Goal: Feedback & Contribution: Submit feedback/report problem

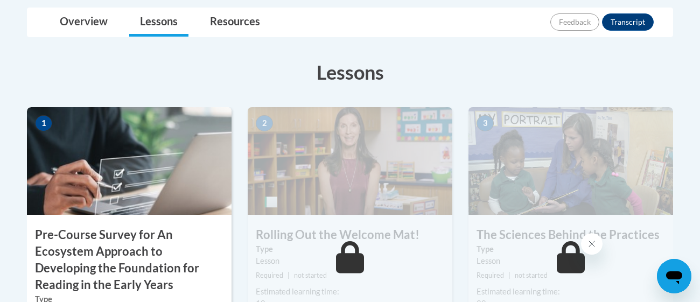
scroll to position [281, 0]
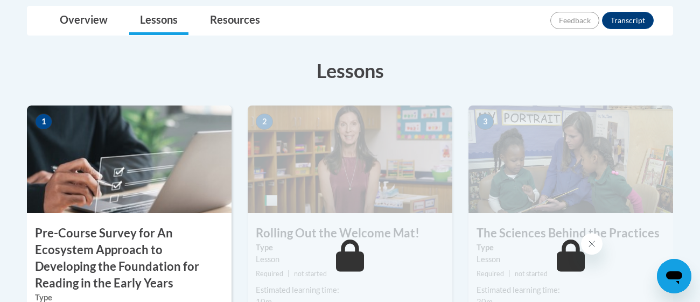
click at [282, 124] on img at bounding box center [350, 159] width 205 height 108
click at [186, 169] on img at bounding box center [129, 159] width 205 height 108
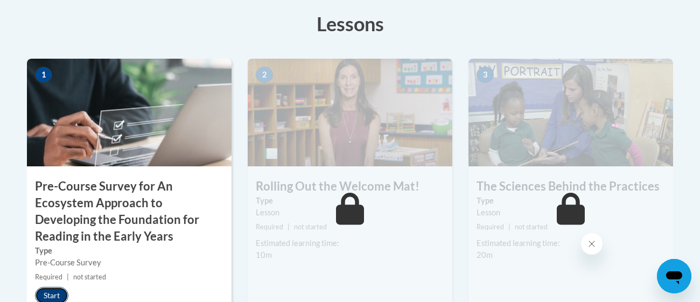
click at [54, 287] on button "Start" at bounding box center [51, 295] width 33 height 17
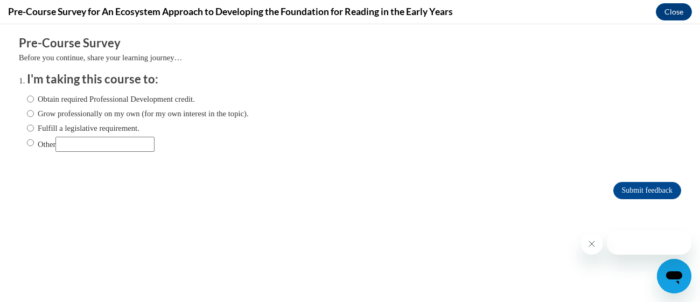
scroll to position [0, 0]
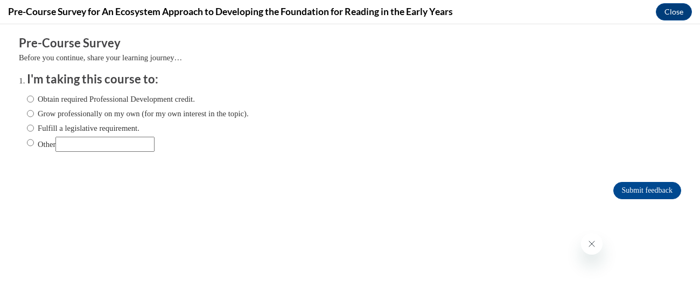
click at [86, 104] on label "Obtain required Professional Development credit." at bounding box center [111, 99] width 168 height 12
click at [34, 104] on input "Obtain required Professional Development credit." at bounding box center [30, 99] width 7 height 12
radio input "true"
click at [99, 117] on label "Grow professionally on my own (for my own interest in the topic)." at bounding box center [138, 114] width 222 height 12
click at [34, 117] on input "Grow professionally on my own (for my own interest in the topic)." at bounding box center [30, 114] width 7 height 12
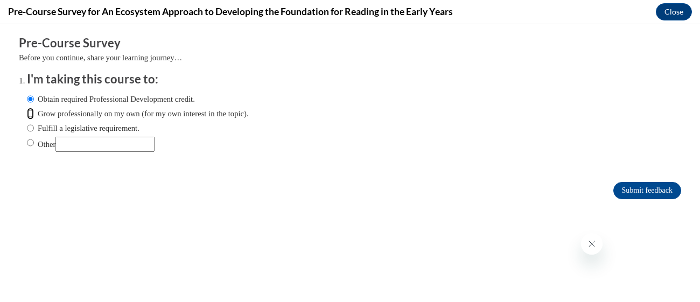
radio input "true"
click at [656, 197] on input "Submit feedback" at bounding box center [647, 190] width 68 height 17
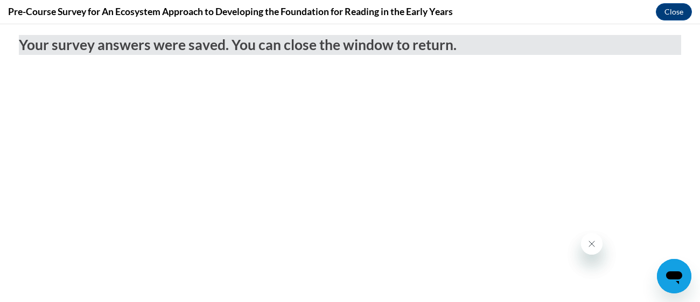
click at [589, 242] on icon "Close message from company" at bounding box center [591, 243] width 5 height 5
click at [680, 15] on button "Close" at bounding box center [674, 11] width 36 height 17
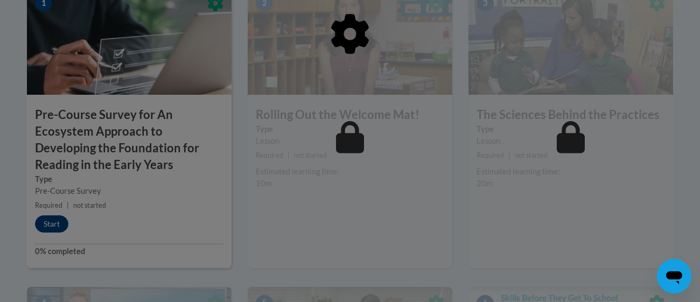
scroll to position [400, 0]
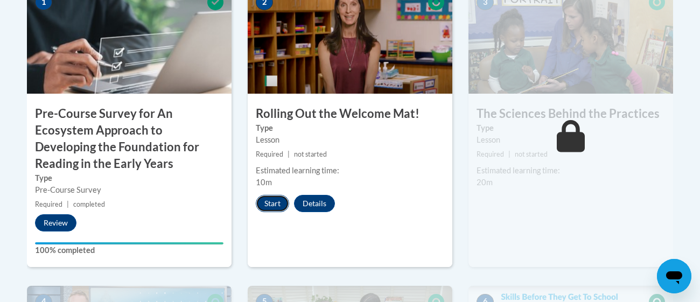
click at [275, 196] on button "Start" at bounding box center [272, 203] width 33 height 17
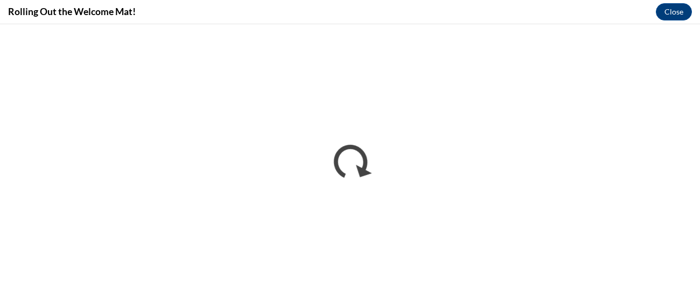
scroll to position [0, 0]
